Goal: Task Accomplishment & Management: Manage account settings

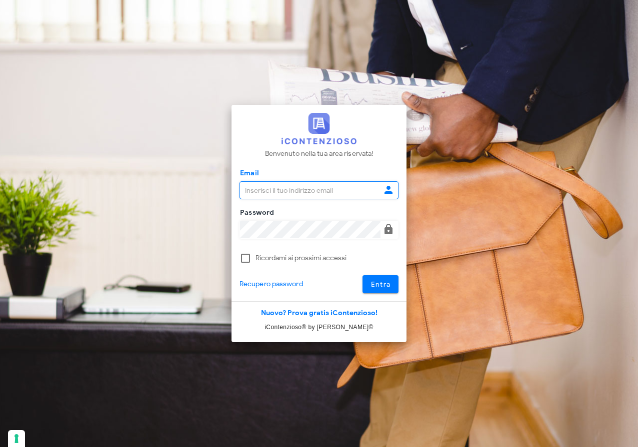
type input "raffaelesolarino@studiosolarino.it"
click at [389, 283] on span "Entra" at bounding box center [380, 284] width 20 height 8
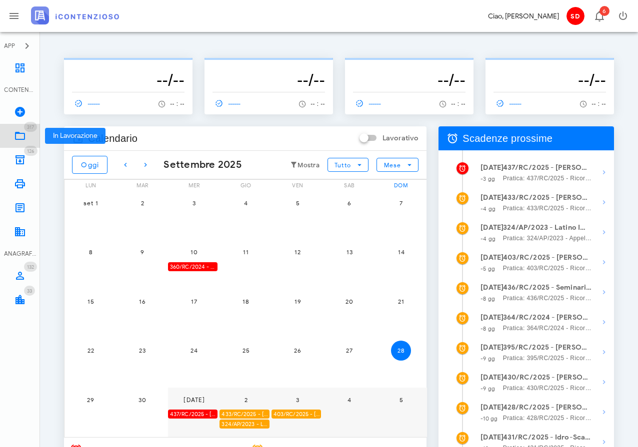
click at [17, 135] on icon at bounding box center [20, 136] width 12 height 12
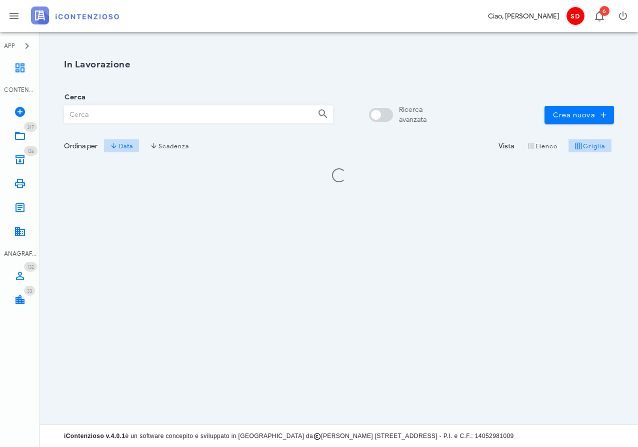
click at [127, 113] on input "Cerca" at bounding box center [186, 114] width 245 height 17
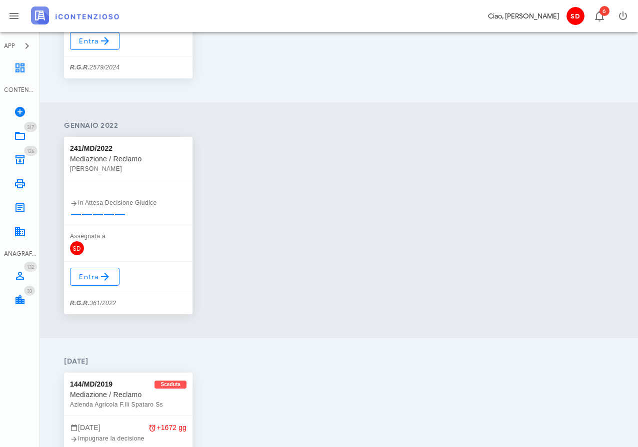
scroll to position [296, 0]
type input "812"
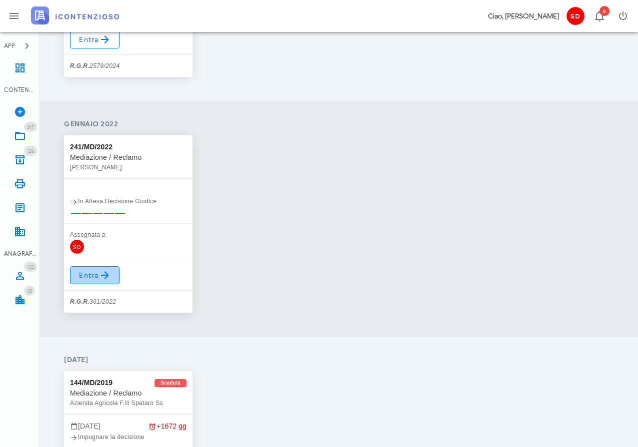
click at [87, 274] on span "Entra" at bounding box center [94, 275] width 32 height 12
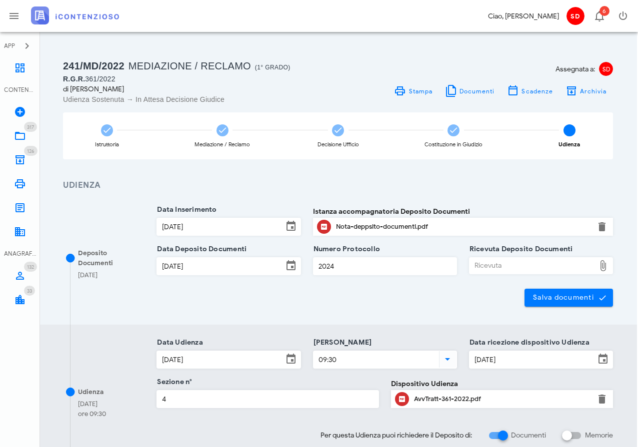
scroll to position [0, 1]
click at [109, 130] on icon at bounding box center [107, 130] width 10 height 10
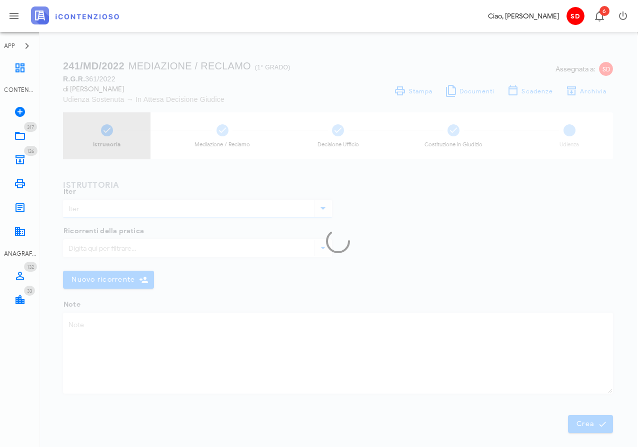
type input "Mediazione / Reclamo"
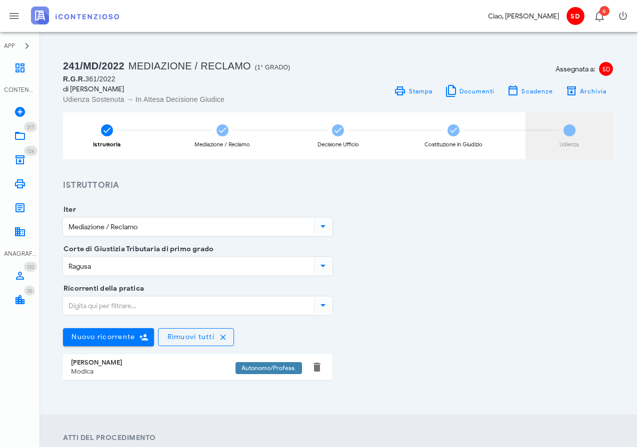
click at [570, 130] on span "5" at bounding box center [569, 130] width 12 height 12
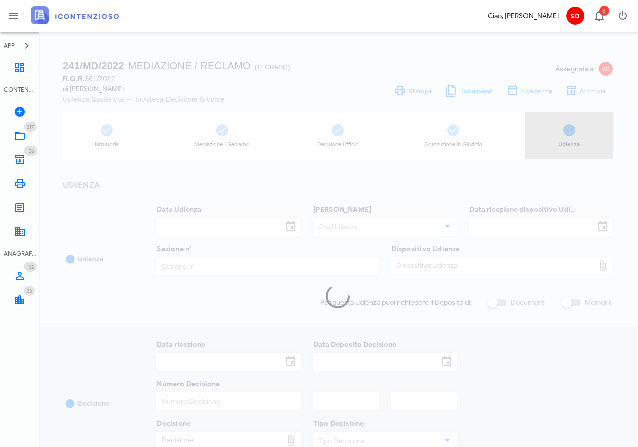
type input "07/11/2024"
type input "09:30"
type input "24/09/2024"
type input "4"
checkbox input "true"
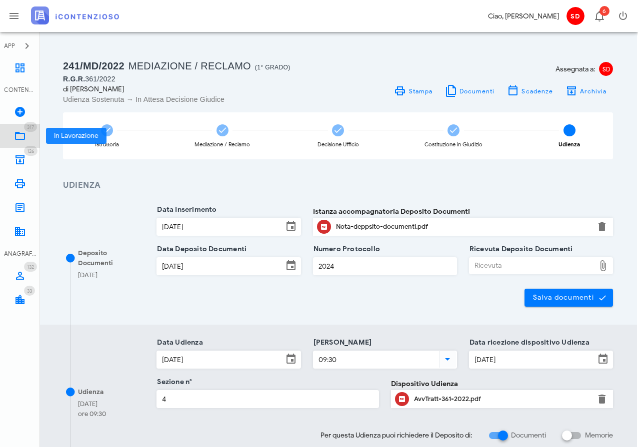
click at [18, 136] on icon at bounding box center [20, 136] width 12 height 12
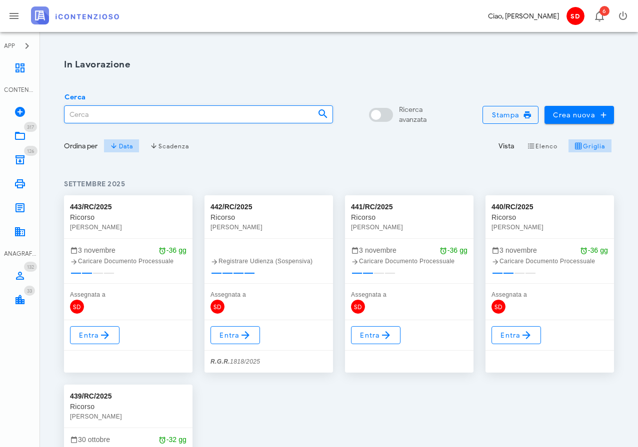
click at [93, 114] on input "Cerca" at bounding box center [186, 114] width 245 height 17
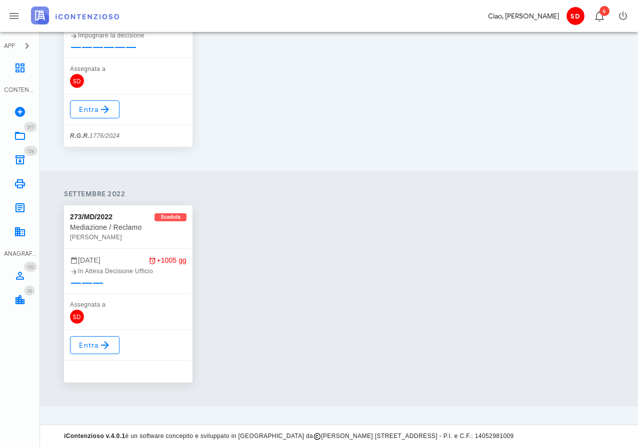
scroll to position [226, 0]
type input "813"
click at [88, 345] on span "Entra" at bounding box center [94, 345] width 32 height 12
